Goal: Use online tool/utility: Utilize a website feature to perform a specific function

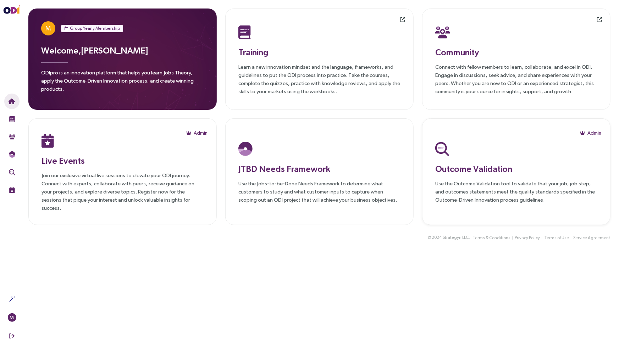
click at [481, 169] on div "Outcome Validation Use the Outcome Validation tool to validate that your job, j…" at bounding box center [516, 172] width 162 height 64
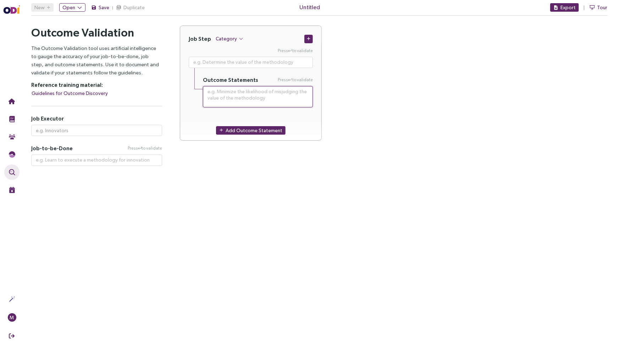
click at [237, 98] on textarea at bounding box center [258, 96] width 110 height 21
paste textarea "Minimize the time it takes to determine the material composition of the surface…"
type textarea "**********"
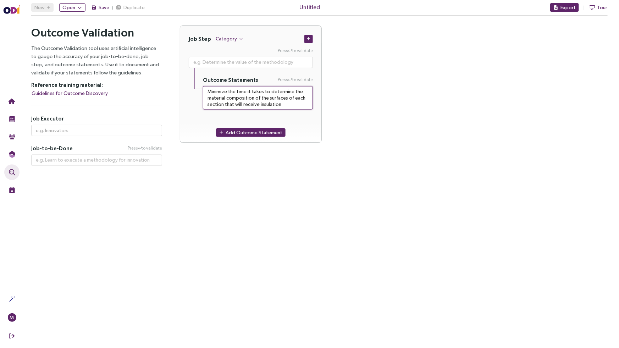
type textarea "Minimize the time it takes to determine the material composition of the surface…"
click at [352, 104] on div "Job Step Category Press to validate Outcome Statements Press to validate Minimi…" at bounding box center [394, 89] width 428 height 126
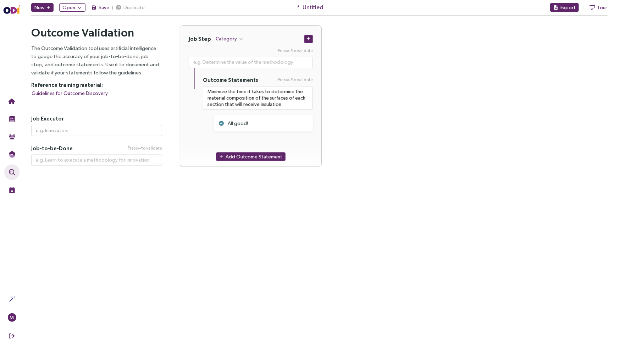
click at [396, 105] on div "Job Step Category Press to validate Outcome Statements Press to validate Minimi…" at bounding box center [394, 101] width 428 height 150
